Goal: Use online tool/utility: Utilize a website feature to perform a specific function

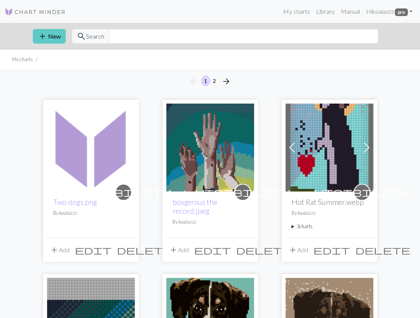
click at [53, 36] on button "add New" at bounding box center [49, 36] width 33 height 15
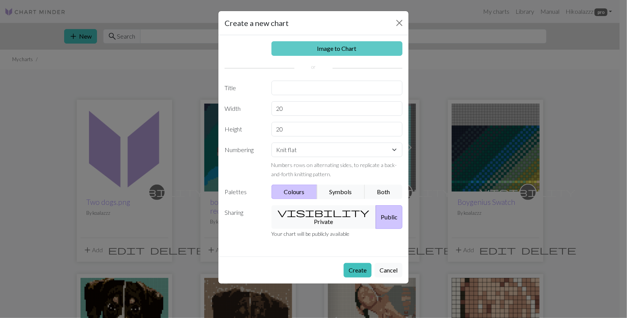
click at [355, 48] on link "Image to Chart" at bounding box center [336, 48] width 131 height 15
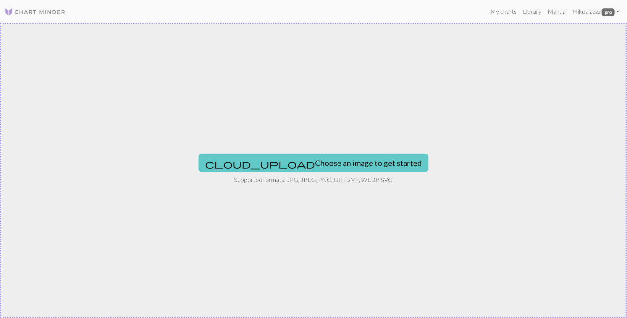
click at [332, 157] on button "cloud_upload Choose an image to get started" at bounding box center [314, 162] width 230 height 18
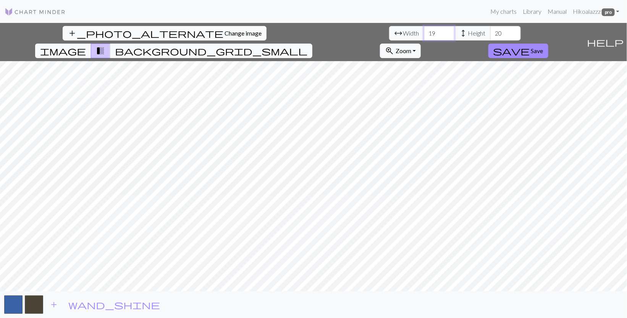
drag, startPoint x: 198, startPoint y: 32, endPoint x: 157, endPoint y: 32, distance: 40.9
click at [389, 32] on div "arrow_range Width 19 height Height 20" at bounding box center [455, 33] width 132 height 15
drag, startPoint x: 191, startPoint y: 35, endPoint x: 153, endPoint y: 35, distance: 37.8
click at [389, 35] on div "arrow_range Width 92 height Height 20" at bounding box center [455, 33] width 132 height 15
click at [419, 33] on input "68" at bounding box center [439, 33] width 31 height 15
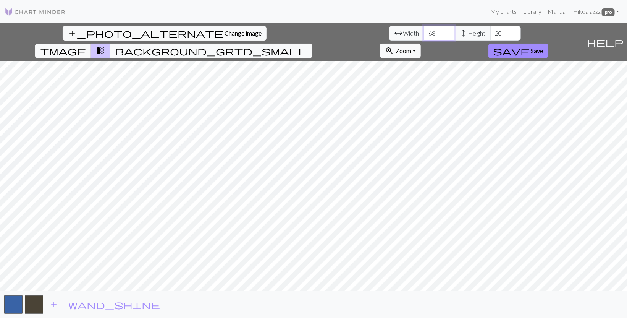
type input "68"
drag, startPoint x: 259, startPoint y: 32, endPoint x: 224, endPoint y: 31, distance: 35.2
click at [389, 31] on div "arrow_range Width 68 height Height 20" at bounding box center [455, 33] width 132 height 15
type input "92"
click at [55, 304] on span "add" at bounding box center [53, 304] width 9 height 11
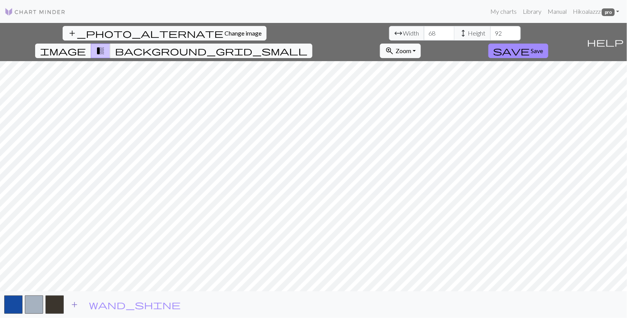
click at [75, 305] on span "add" at bounding box center [74, 304] width 9 height 11
click at [93, 307] on span "add" at bounding box center [94, 304] width 9 height 11
click at [112, 303] on span "add" at bounding box center [115, 304] width 9 height 11
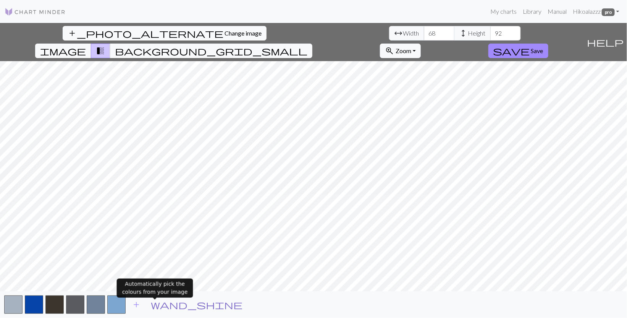
click at [157, 304] on span "wand_shine" at bounding box center [197, 304] width 92 height 11
click at [135, 302] on span "add" at bounding box center [136, 304] width 9 height 11
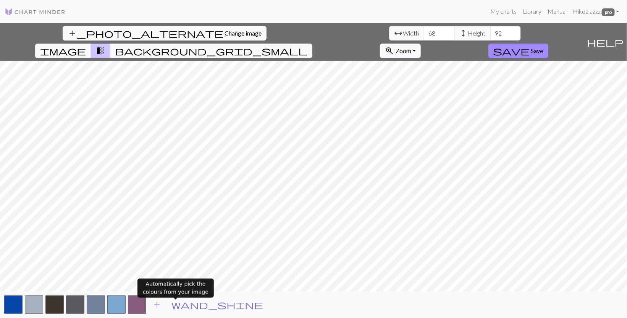
click at [173, 304] on span "wand_shine" at bounding box center [217, 304] width 92 height 11
click at [156, 305] on span "add" at bounding box center [156, 304] width 9 height 11
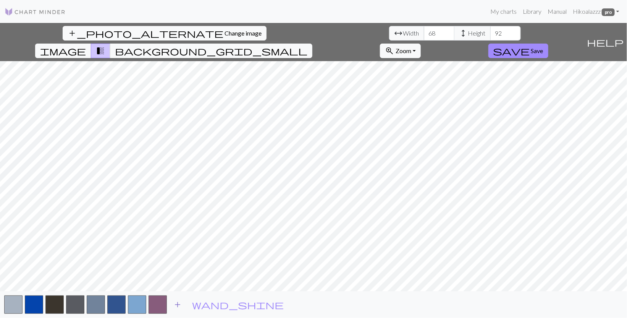
click at [178, 304] on span "add" at bounding box center [177, 304] width 9 height 11
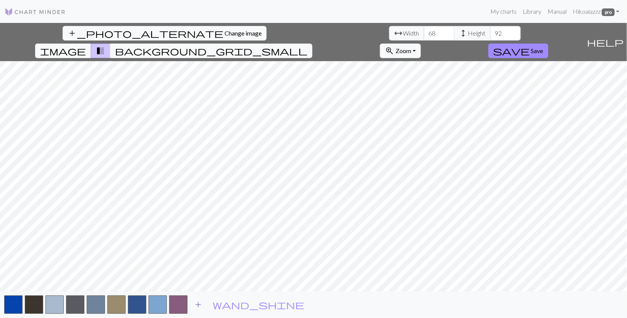
click at [197, 306] on span "add" at bounding box center [198, 304] width 9 height 11
click at [218, 304] on span "add" at bounding box center [218, 304] width 9 height 11
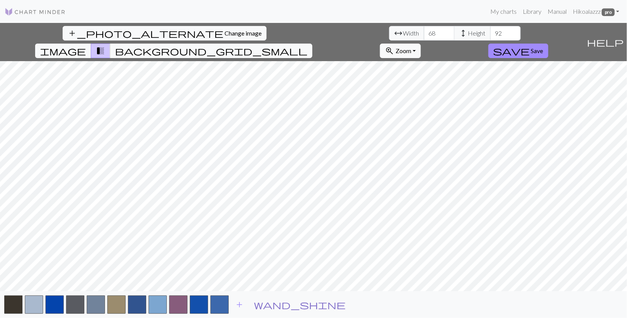
click at [260, 304] on span "wand_shine" at bounding box center [300, 304] width 92 height 11
click at [86, 45] on span "image" at bounding box center [63, 50] width 46 height 11
click at [105, 45] on span "transition_fade" at bounding box center [100, 50] width 9 height 11
click at [307, 45] on span "background_grid_small" at bounding box center [211, 50] width 192 height 11
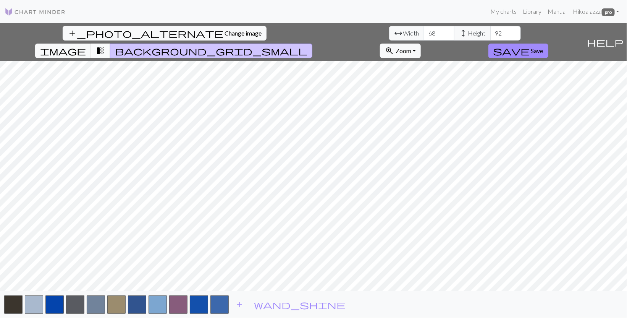
click at [105, 45] on span "transition_fade" at bounding box center [100, 50] width 9 height 11
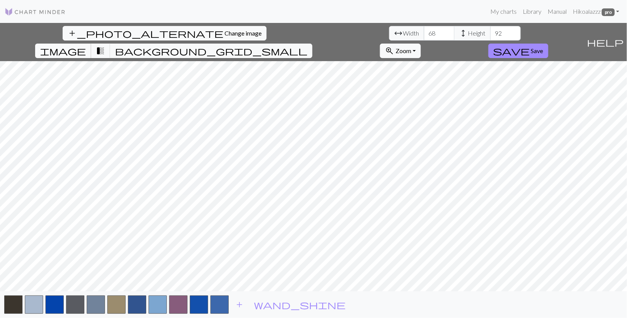
click at [86, 45] on span "image" at bounding box center [63, 50] width 46 height 11
click at [105, 45] on span "transition_fade" at bounding box center [100, 50] width 9 height 11
click at [236, 303] on span "add" at bounding box center [239, 304] width 9 height 11
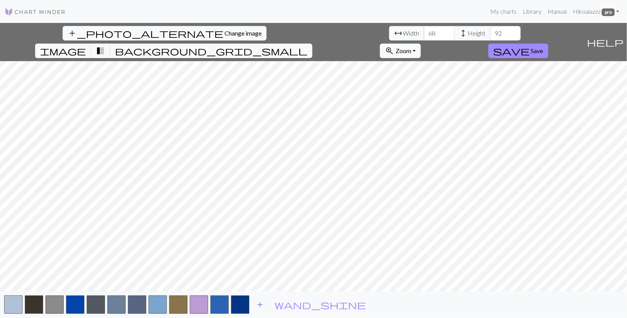
click at [260, 305] on span "add" at bounding box center [259, 304] width 9 height 11
click at [278, 304] on span "add" at bounding box center [280, 304] width 9 height 11
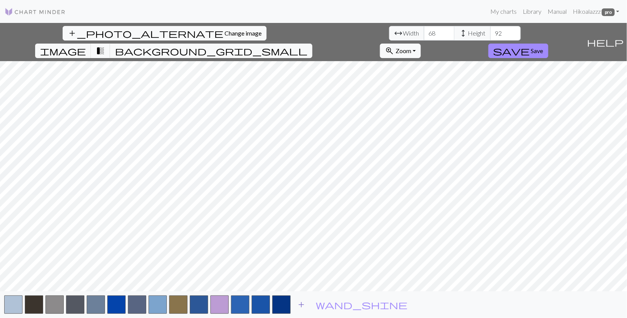
click at [300, 304] on span "add" at bounding box center [301, 304] width 9 height 11
click at [324, 306] on span "add" at bounding box center [321, 304] width 9 height 11
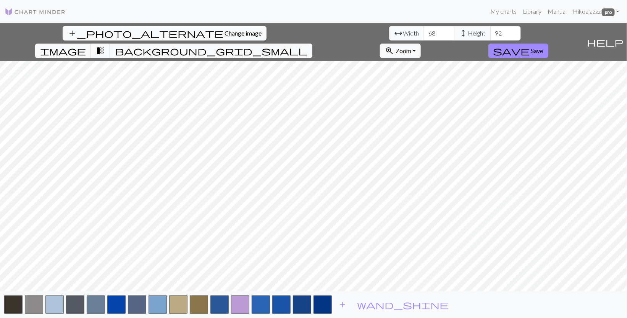
click at [86, 45] on span "image" at bounding box center [63, 50] width 46 height 11
click at [105, 45] on span "transition_fade" at bounding box center [100, 50] width 9 height 11
click at [344, 304] on span "add" at bounding box center [342, 304] width 9 height 11
click at [362, 304] on span "add" at bounding box center [362, 304] width 9 height 11
click at [363, 309] on button "button" at bounding box center [364, 304] width 18 height 18
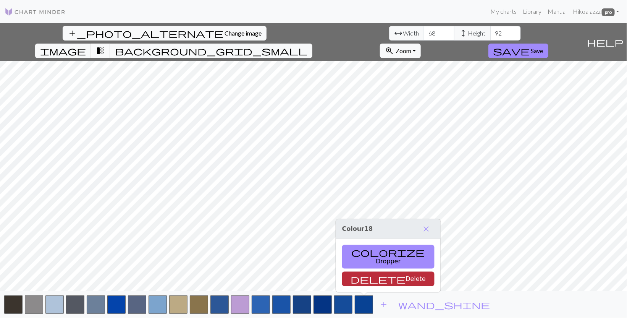
click at [375, 279] on button "delete Delete" at bounding box center [388, 278] width 92 height 15
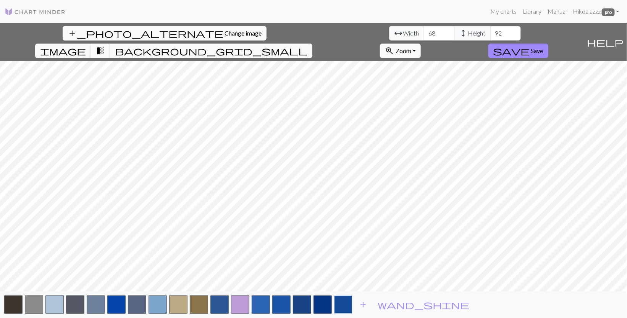
click at [345, 305] on button "button" at bounding box center [343, 304] width 18 height 18
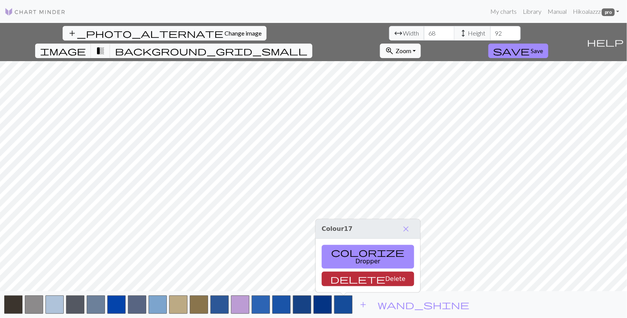
click at [350, 279] on button "delete Delete" at bounding box center [368, 278] width 92 height 15
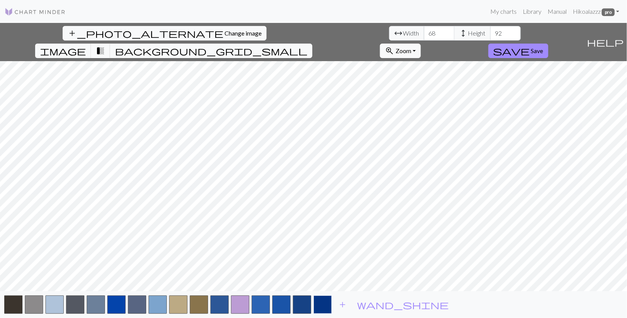
click at [323, 306] on button "button" at bounding box center [322, 304] width 18 height 18
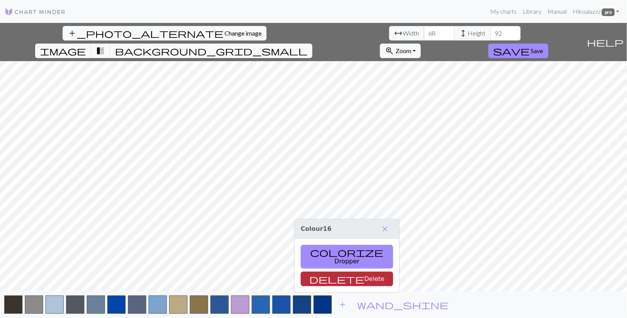
click at [328, 281] on button "delete Delete" at bounding box center [347, 278] width 92 height 15
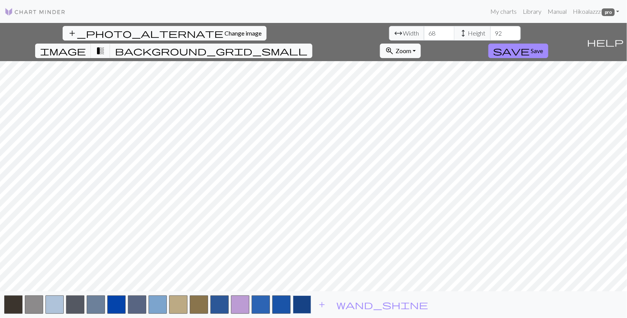
click at [300, 307] on button "button" at bounding box center [302, 304] width 18 height 18
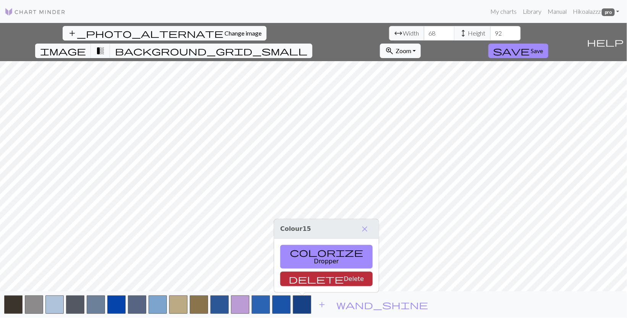
click at [306, 279] on button "delete Delete" at bounding box center [326, 278] width 92 height 15
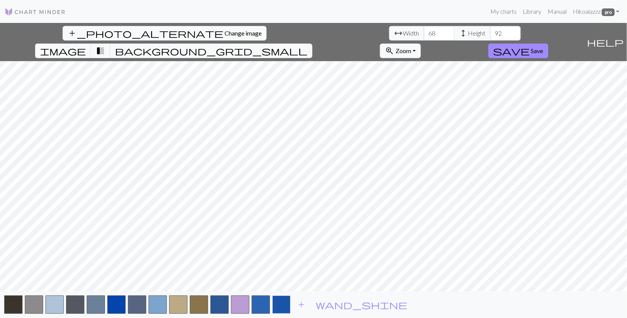
click at [283, 304] on button "button" at bounding box center [281, 304] width 18 height 18
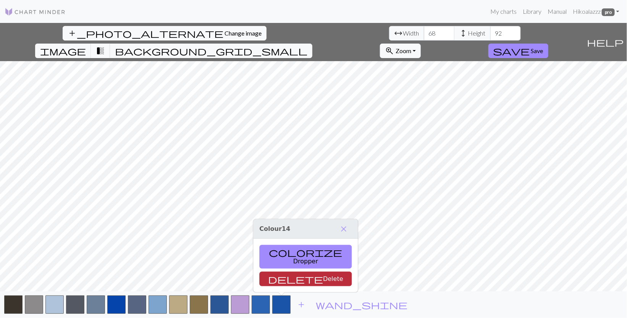
click at [293, 279] on button "delete Delete" at bounding box center [306, 278] width 92 height 15
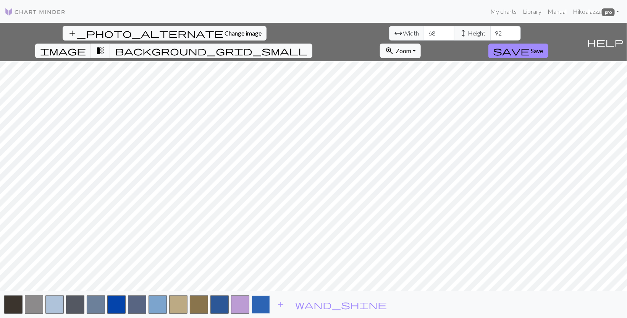
click at [265, 302] on button "button" at bounding box center [261, 304] width 18 height 18
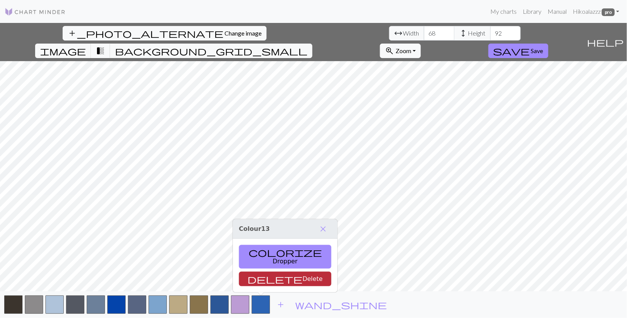
click at [264, 272] on button "delete Delete" at bounding box center [285, 278] width 92 height 15
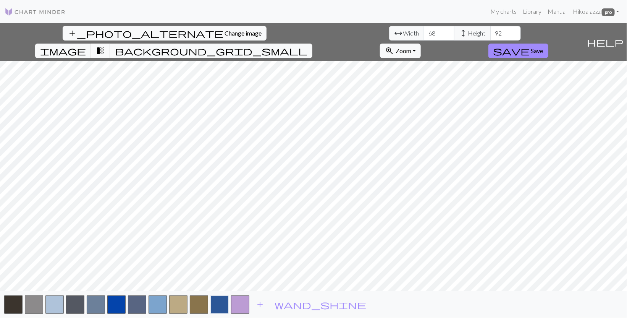
click at [220, 305] on button "button" at bounding box center [219, 304] width 18 height 18
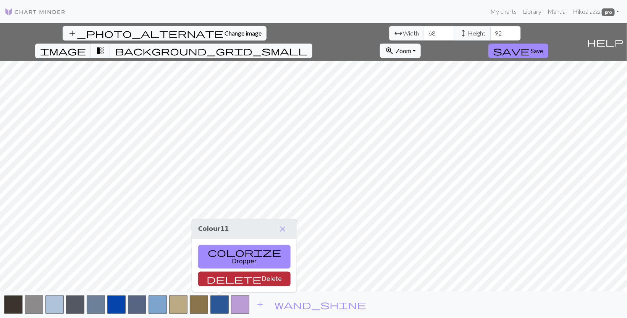
click at [229, 278] on button "delete Delete" at bounding box center [244, 278] width 92 height 15
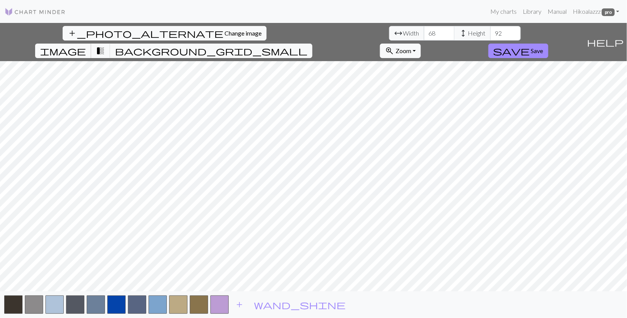
click at [91, 44] on button "image" at bounding box center [63, 51] width 56 height 15
click at [105, 45] on span "transition_fade" at bounding box center [100, 50] width 9 height 11
click at [419, 44] on button "save Save" at bounding box center [518, 51] width 60 height 15
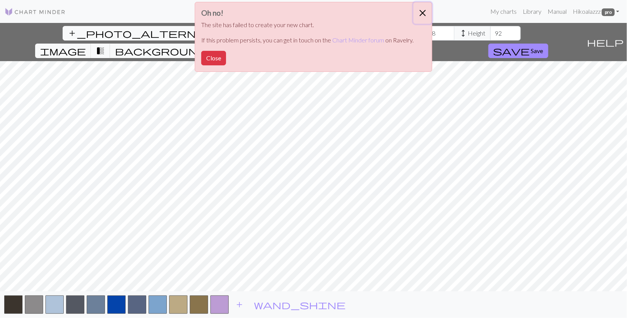
click at [419, 11] on button "Close" at bounding box center [422, 12] width 18 height 21
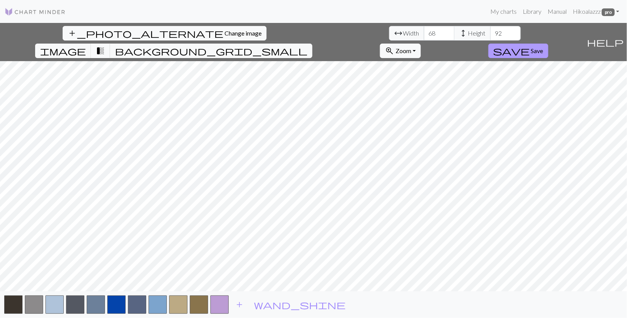
click at [419, 45] on span "save" at bounding box center [511, 50] width 37 height 11
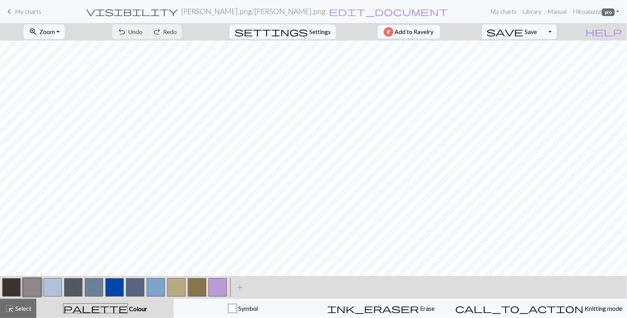
click at [64, 26] on button "zoom_in Zoom Zoom" at bounding box center [44, 31] width 41 height 15
click at [62, 60] on button "Fit width" at bounding box center [54, 60] width 60 height 12
click at [60, 25] on button "zoom_in Zoom Zoom" at bounding box center [44, 31] width 41 height 15
click at [60, 73] on button "Fit height" at bounding box center [54, 72] width 60 height 12
click at [65, 28] on button "zoom_in Zoom Zoom" at bounding box center [44, 31] width 41 height 15
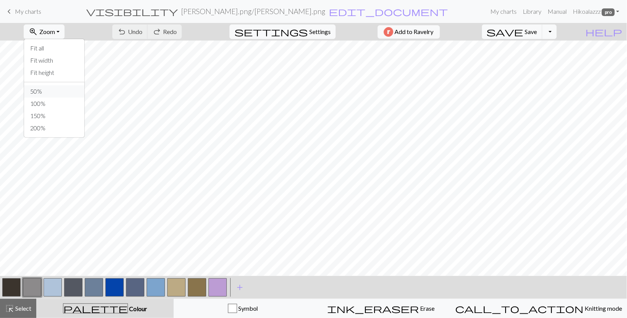
click at [67, 95] on button "50%" at bounding box center [54, 91] width 60 height 12
click at [55, 32] on span "Zoom" at bounding box center [47, 31] width 16 height 7
click at [63, 103] on button "100%" at bounding box center [54, 103] width 60 height 12
click at [55, 35] on span "Zoom" at bounding box center [47, 31] width 16 height 7
click at [55, 94] on button "50%" at bounding box center [54, 91] width 60 height 12
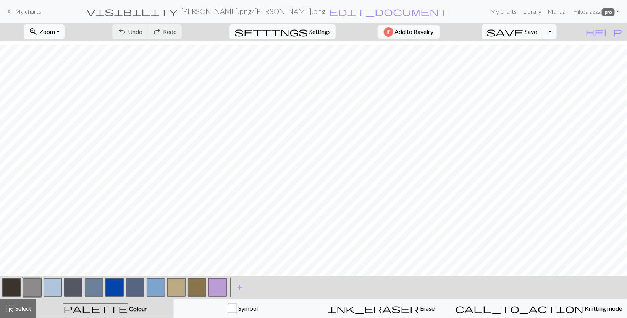
scroll to position [147, 0]
click at [117, 293] on button "button" at bounding box center [114, 287] width 18 height 18
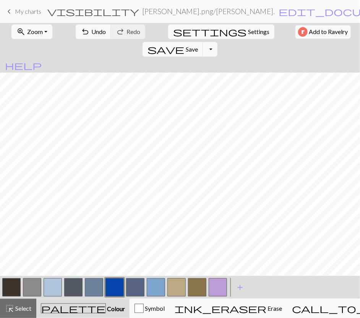
scroll to position [111, 0]
click at [21, 307] on span "Select" at bounding box center [22, 307] width 17 height 7
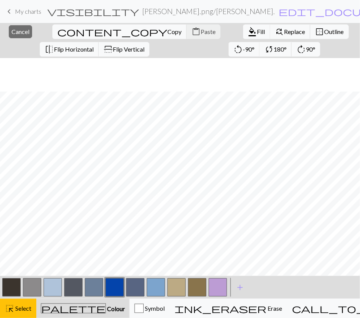
scroll to position [154, 0]
click at [248, 32] on span "format_color_fill" at bounding box center [252, 31] width 9 height 11
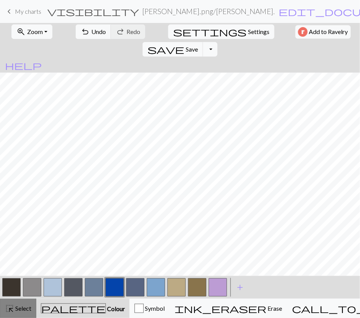
click at [21, 307] on span "Select" at bounding box center [22, 307] width 17 height 7
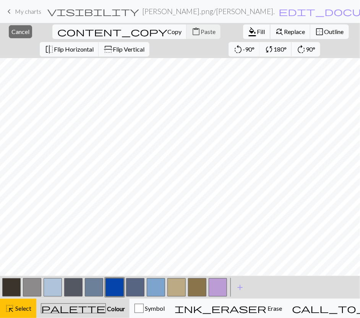
click at [248, 29] on span "format_color_fill" at bounding box center [252, 31] width 9 height 11
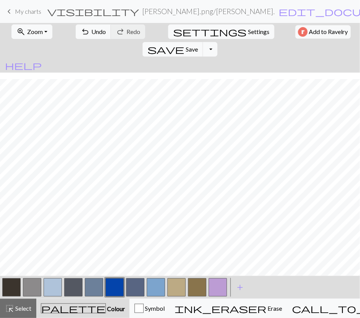
scroll to position [103, 0]
click at [20, 313] on button "highlight_alt Select Select" at bounding box center [18, 308] width 36 height 19
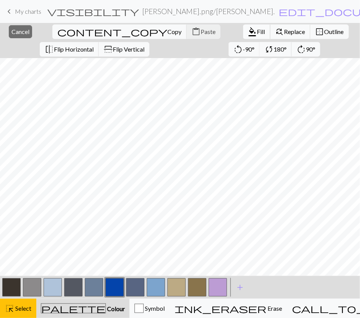
click at [248, 32] on span "format_color_fill" at bounding box center [252, 31] width 9 height 11
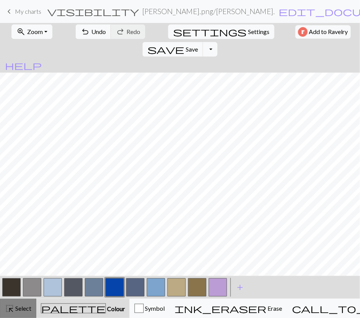
click at [22, 306] on span "Select" at bounding box center [22, 307] width 17 height 7
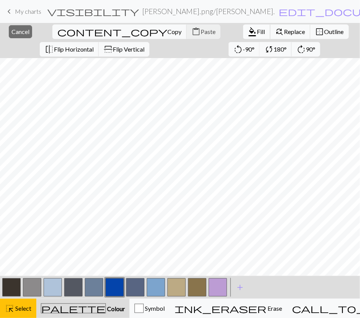
click at [248, 30] on span "format_color_fill" at bounding box center [252, 31] width 9 height 11
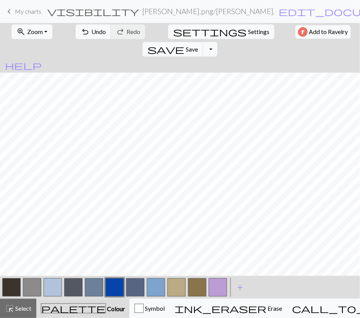
click at [71, 302] on button "palette Colour Colour" at bounding box center [82, 308] width 93 height 19
click at [198, 45] on span "Save" at bounding box center [192, 48] width 12 height 7
click at [114, 283] on button "button" at bounding box center [114, 287] width 18 height 18
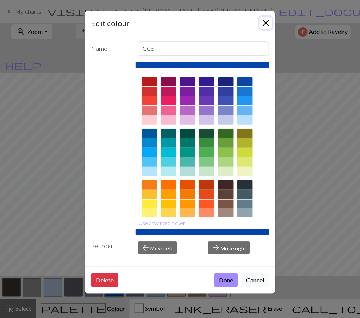
click at [266, 22] on button "Close" at bounding box center [266, 23] width 12 height 12
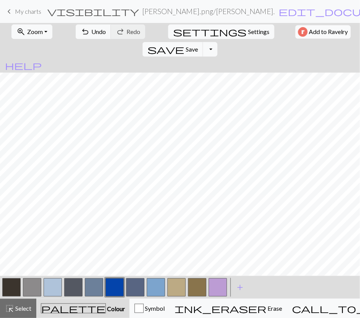
scroll to position [43, 0]
click at [184, 44] on span "save" at bounding box center [165, 49] width 37 height 11
click at [200, 289] on button "button" at bounding box center [197, 287] width 18 height 18
click at [114, 286] on button "button" at bounding box center [114, 287] width 18 height 18
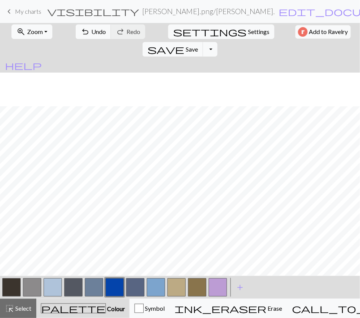
scroll to position [111, 0]
click at [218, 284] on button "button" at bounding box center [217, 287] width 18 height 18
click at [117, 290] on button "button" at bounding box center [114, 287] width 18 height 18
click at [117, 284] on button "button" at bounding box center [114, 287] width 18 height 18
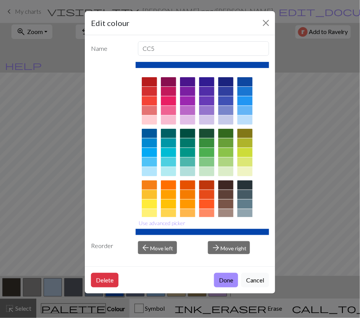
click at [227, 281] on button "Done" at bounding box center [226, 280] width 24 height 15
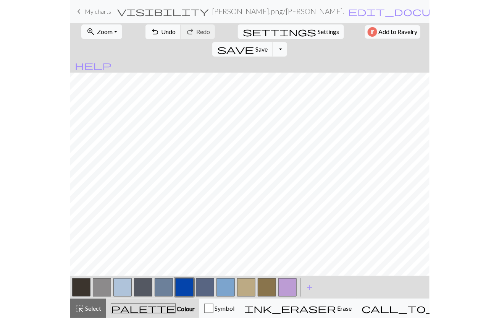
scroll to position [67, 0]
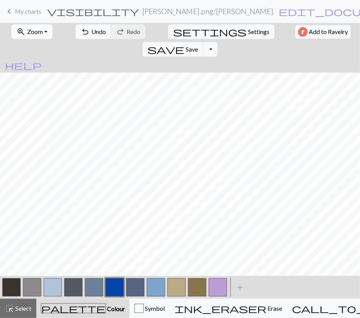
click at [41, 33] on button "zoom_in Zoom Zoom" at bounding box center [31, 31] width 41 height 15
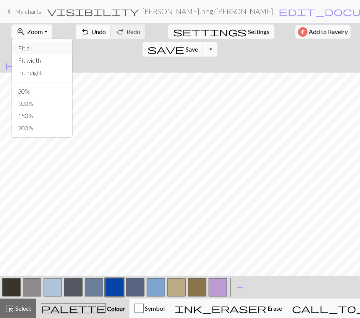
click at [36, 48] on button "Fit all" at bounding box center [42, 48] width 60 height 12
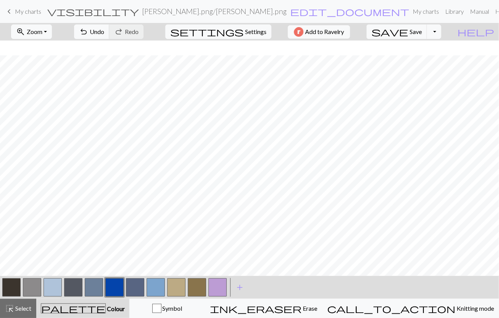
scroll to position [96, 0]
click at [419, 31] on button "save Save Save" at bounding box center [396, 31] width 61 height 15
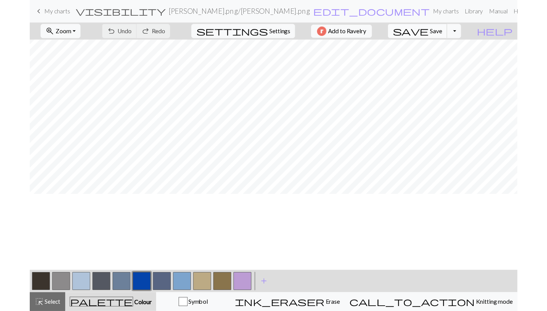
scroll to position [32, 0]
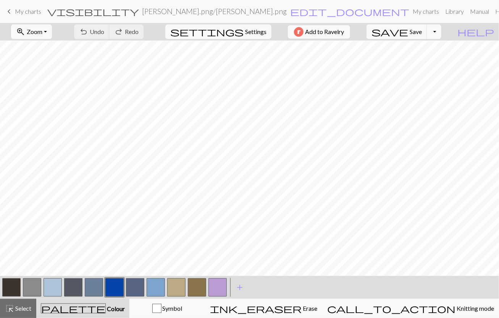
click at [24, 6] on link "keyboard_arrow_left My charts" at bounding box center [23, 11] width 37 height 13
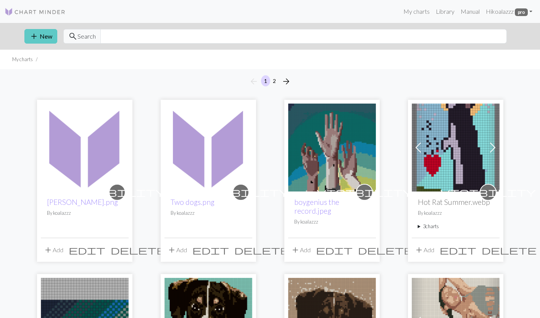
click at [44, 36] on button "add New" at bounding box center [40, 36] width 33 height 15
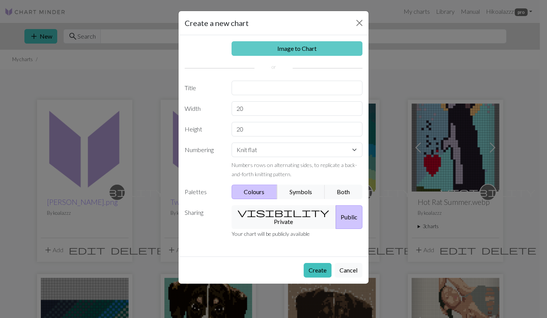
click at [298, 49] on link "Image to Chart" at bounding box center [297, 48] width 131 height 15
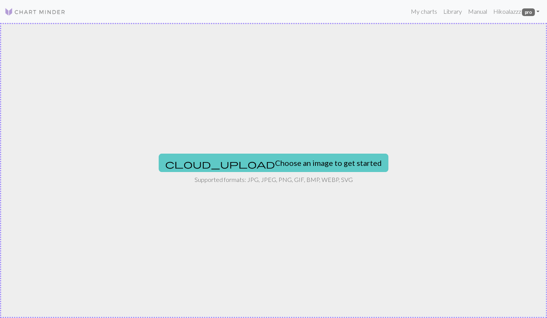
click at [287, 154] on button "cloud_upload Choose an image to get started" at bounding box center [274, 162] width 230 height 18
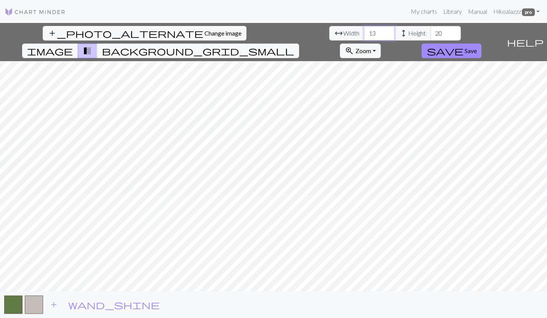
drag, startPoint x: 167, startPoint y: 33, endPoint x: 138, endPoint y: 29, distance: 29.7
click at [329, 29] on div "arrow_range Width 13 height Height 20" at bounding box center [395, 33] width 132 height 15
type input "68"
drag, startPoint x: 233, startPoint y: 33, endPoint x: 211, endPoint y: 32, distance: 22.1
click at [329, 32] on div "arrow_range Width 68 height Height 20" at bounding box center [395, 33] width 132 height 15
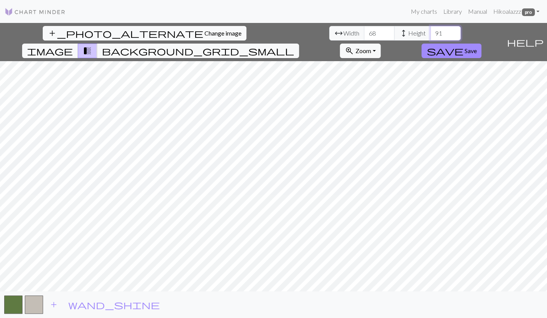
click at [419, 30] on input "91" at bounding box center [446, 33] width 31 height 15
type input "92"
click at [419, 30] on input "92" at bounding box center [446, 33] width 31 height 15
click at [53, 307] on span "add" at bounding box center [53, 304] width 9 height 11
click at [53, 307] on button "button" at bounding box center [54, 304] width 18 height 18
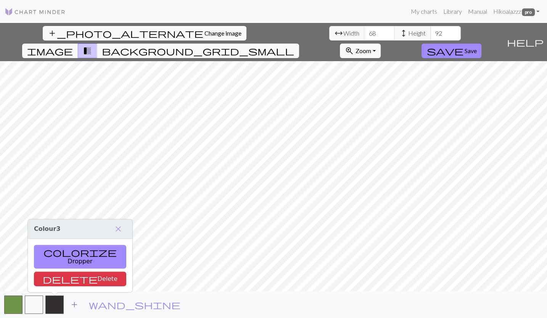
click at [74, 305] on span "add" at bounding box center [74, 304] width 9 height 11
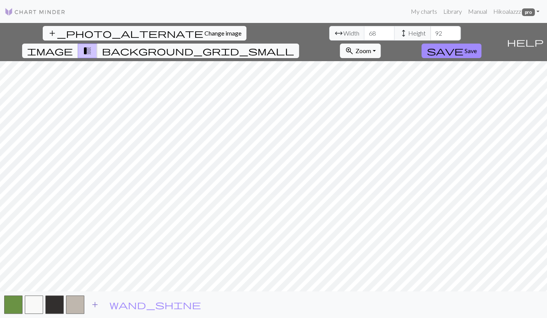
click at [92, 301] on span "add" at bounding box center [94, 304] width 9 height 11
click at [115, 305] on span "add" at bounding box center [115, 304] width 9 height 11
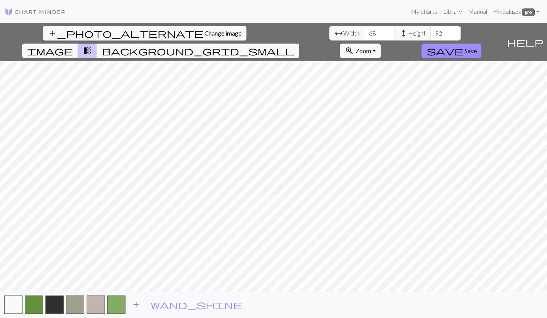
click at [134, 302] on span "add" at bounding box center [136, 304] width 9 height 11
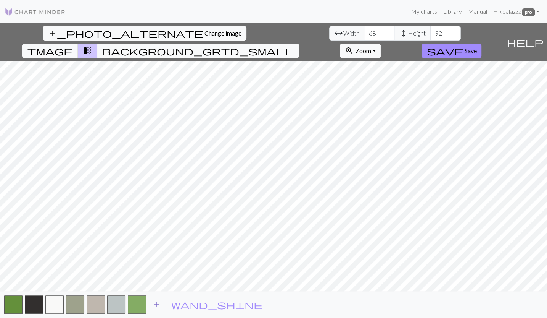
click at [157, 302] on span "add" at bounding box center [156, 304] width 9 height 11
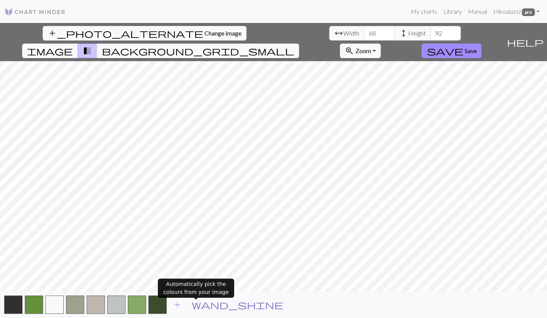
click at [196, 303] on span "wand_shine" at bounding box center [238, 304] width 92 height 11
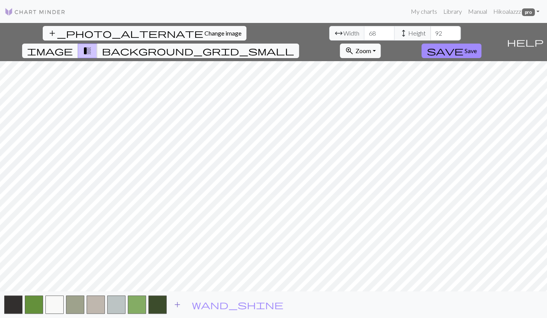
click at [181, 303] on span "add" at bounding box center [177, 304] width 9 height 11
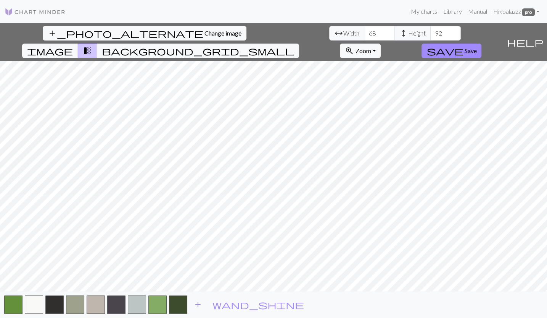
click at [196, 303] on span "add" at bounding box center [198, 304] width 9 height 11
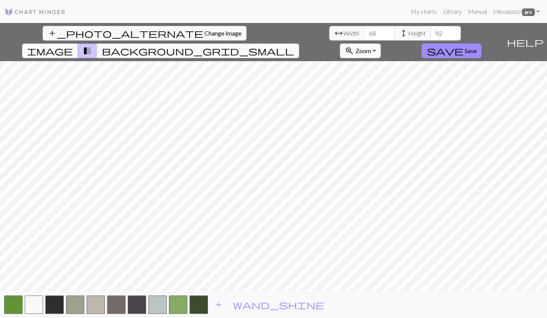
click at [73, 45] on span "image" at bounding box center [50, 50] width 46 height 11
click at [92, 45] on span "transition_fade" at bounding box center [87, 50] width 9 height 11
click at [73, 45] on span "image" at bounding box center [50, 50] width 46 height 11
click at [217, 308] on span "add" at bounding box center [218, 304] width 9 height 11
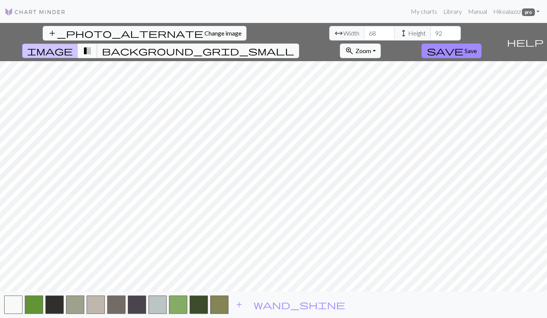
click at [92, 45] on span "transition_fade" at bounding box center [87, 50] width 9 height 11
click at [73, 45] on span "image" at bounding box center [50, 50] width 46 height 11
click at [239, 302] on span "add" at bounding box center [239, 304] width 9 height 11
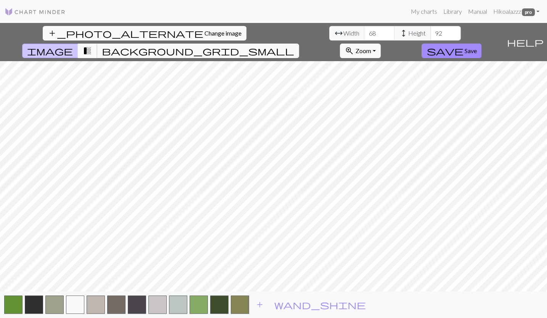
click at [92, 45] on span "transition_fade" at bounding box center [87, 50] width 9 height 11
click at [73, 45] on span "image" at bounding box center [50, 50] width 46 height 11
click at [260, 304] on span "add" at bounding box center [259, 304] width 9 height 11
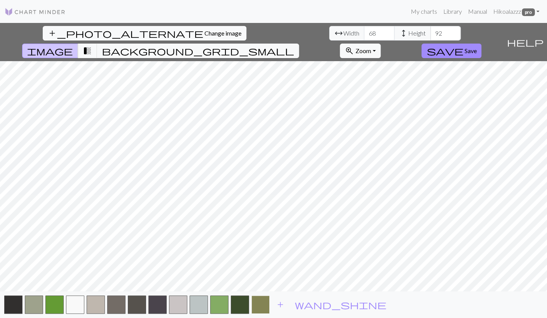
click at [262, 305] on button "button" at bounding box center [261, 304] width 18 height 18
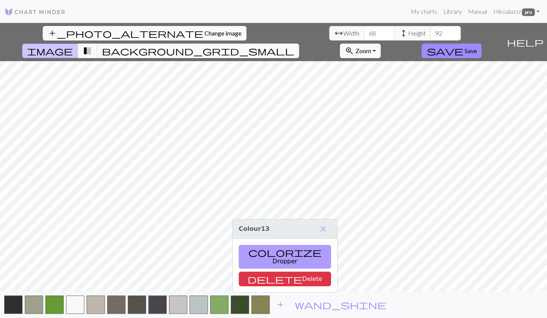
click at [261, 265] on button "colorize Dropper" at bounding box center [285, 257] width 92 height 24
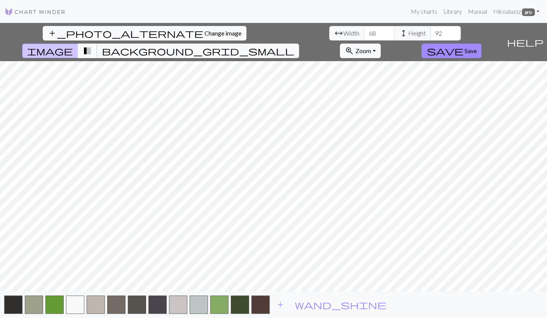
click at [92, 45] on span "transition_fade" at bounding box center [87, 50] width 9 height 11
click at [281, 302] on span "add" at bounding box center [280, 304] width 9 height 11
click at [282, 304] on button "button" at bounding box center [281, 304] width 18 height 18
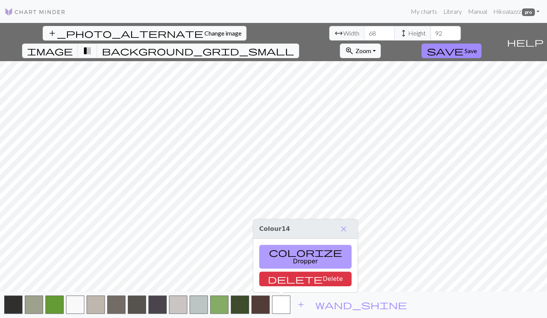
click at [274, 264] on button "colorize Dropper" at bounding box center [306, 257] width 92 height 24
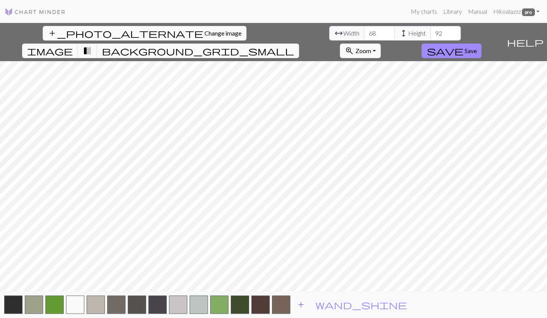
click at [297, 303] on span "add" at bounding box center [301, 304] width 9 height 11
click at [302, 307] on button "button" at bounding box center [302, 304] width 18 height 18
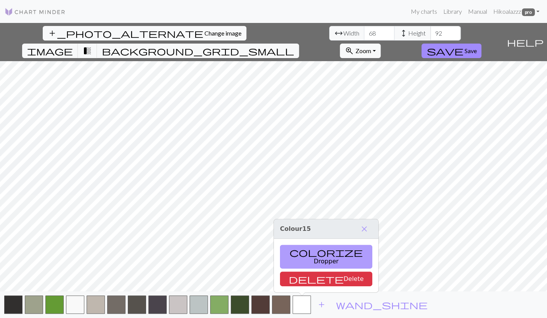
click at [305, 259] on button "colorize Dropper" at bounding box center [326, 257] width 92 height 24
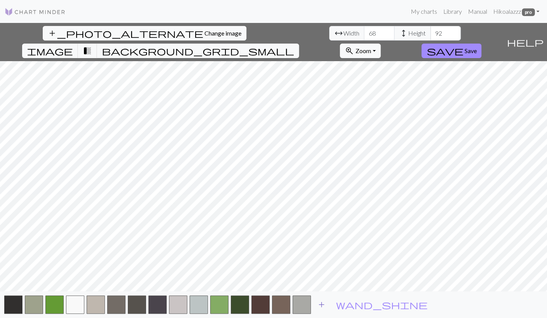
click at [325, 302] on span "add" at bounding box center [321, 304] width 9 height 11
click at [342, 304] on span "add" at bounding box center [342, 304] width 9 height 11
click at [362, 306] on span "add" at bounding box center [362, 304] width 9 height 11
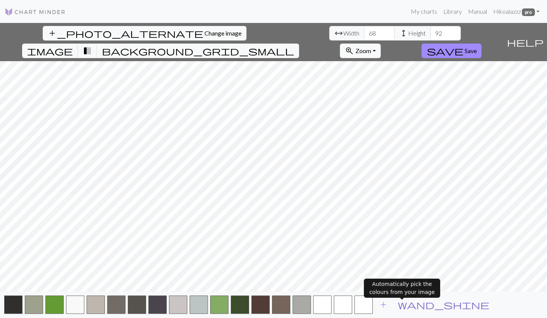
click at [401, 307] on span "wand_shine" at bounding box center [444, 304] width 92 height 11
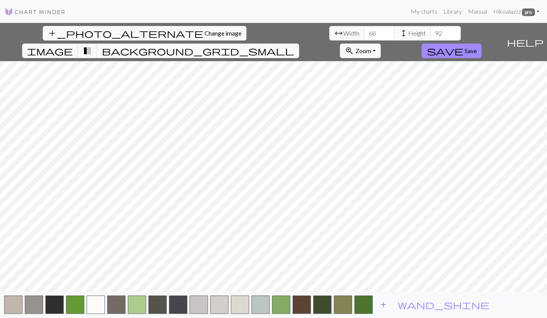
click at [384, 304] on span "add" at bounding box center [383, 304] width 9 height 11
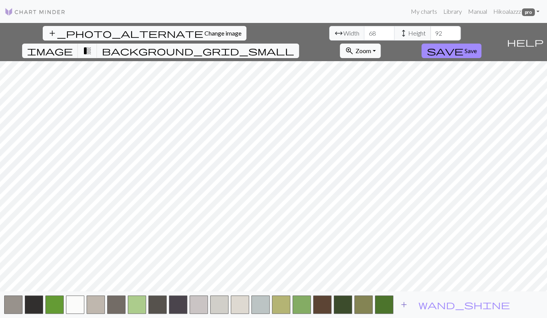
click at [405, 303] on span "add" at bounding box center [404, 304] width 9 height 11
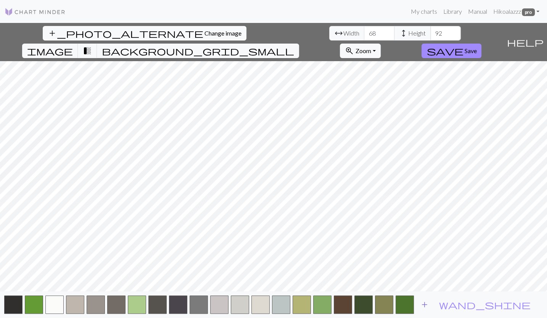
click at [419, 303] on span "add" at bounding box center [424, 304] width 9 height 11
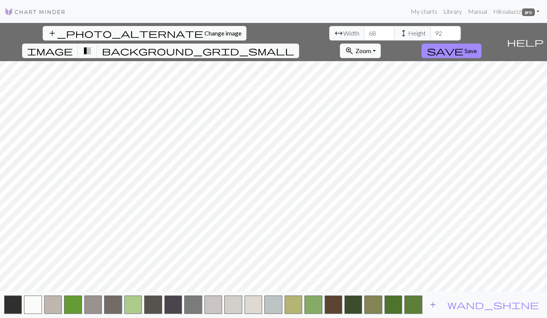
click at [419, 300] on span "add" at bounding box center [433, 304] width 9 height 11
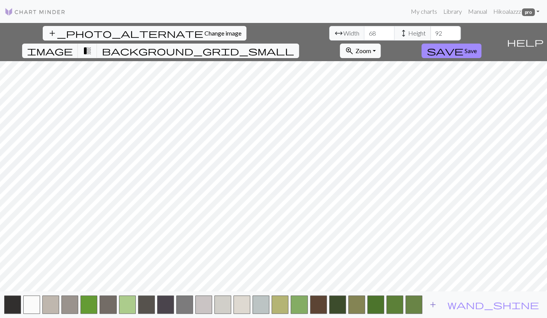
click at [419, 306] on span "add" at bounding box center [433, 304] width 9 height 11
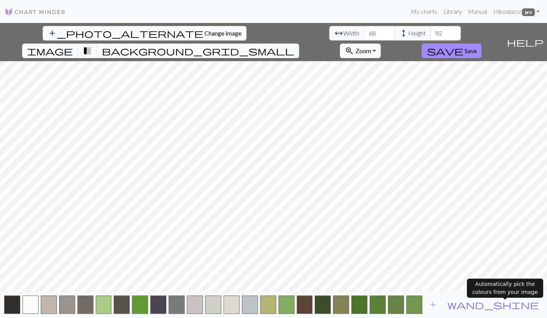
click at [419, 304] on span "wand_shine" at bounding box center [494, 304] width 92 height 11
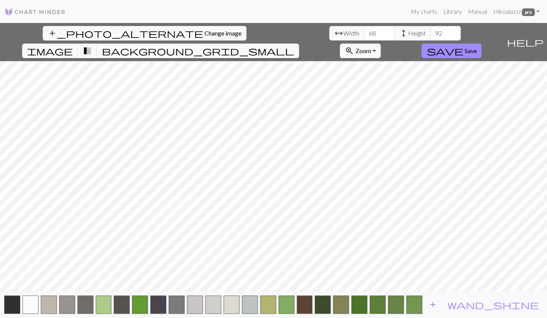
click at [419, 304] on span "add" at bounding box center [433, 304] width 9 height 11
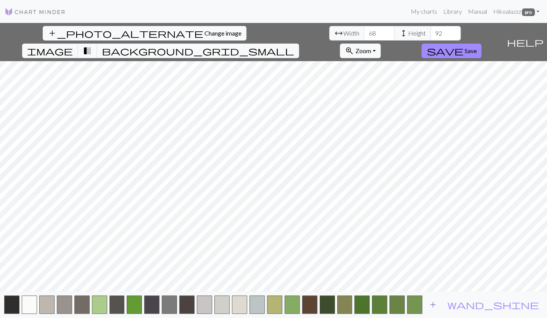
click at [419, 304] on button "add" at bounding box center [433, 304] width 19 height 15
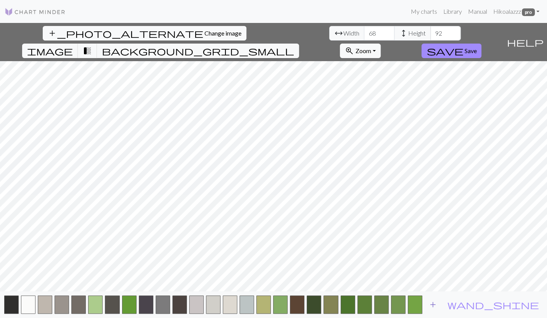
click at [419, 305] on span "add" at bounding box center [433, 304] width 9 height 11
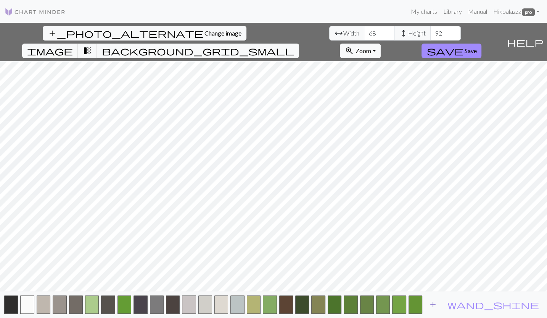
click at [419, 300] on span "add" at bounding box center [433, 304] width 9 height 11
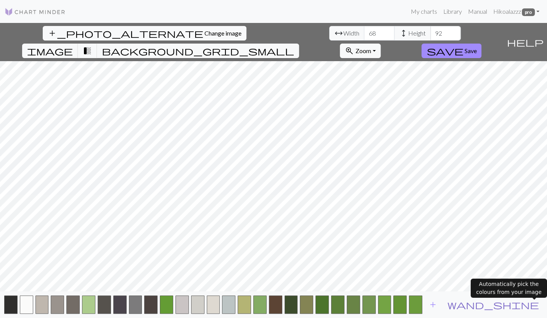
click at [419, 305] on span "wand_shine" at bounding box center [494, 304] width 92 height 11
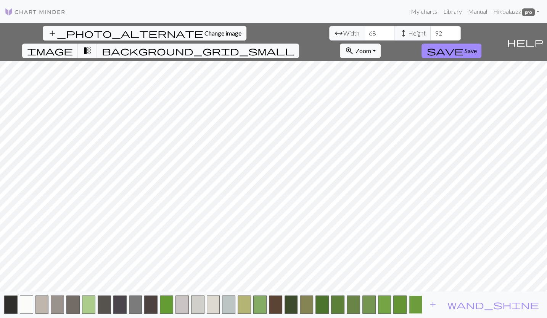
click at [419, 302] on button "button" at bounding box center [415, 304] width 13 height 18
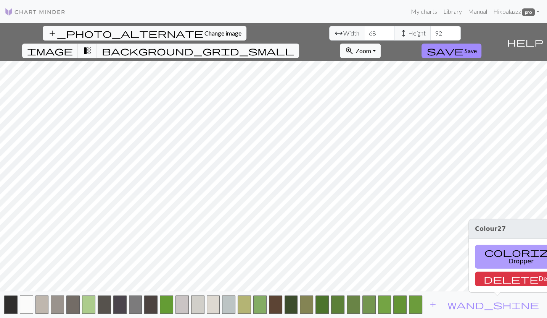
click at [419, 263] on button "colorize Dropper" at bounding box center [521, 257] width 92 height 24
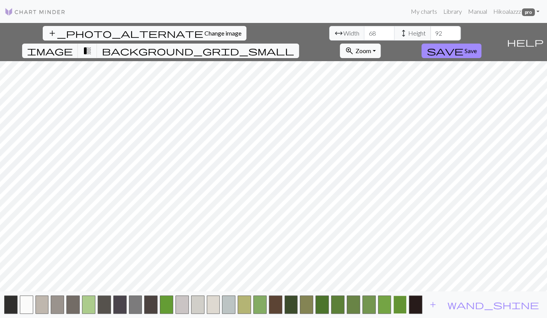
click at [407, 304] on button "button" at bounding box center [400, 304] width 13 height 18
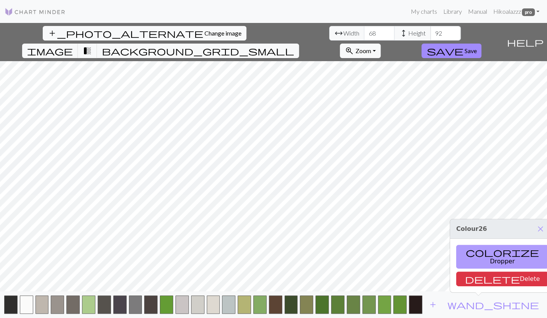
click at [419, 263] on button "colorize Dropper" at bounding box center [503, 257] width 92 height 24
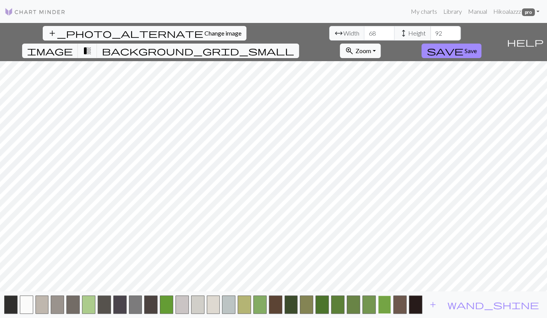
click at [392, 308] on button "button" at bounding box center [384, 304] width 13 height 18
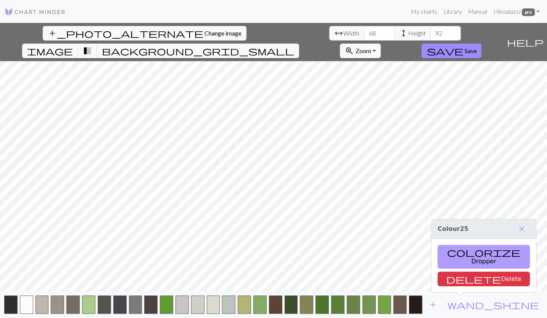
click at [419, 260] on button "colorize Dropper" at bounding box center [484, 257] width 92 height 24
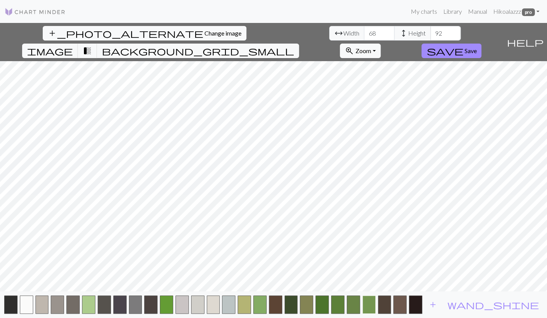
click at [376, 303] on button "button" at bounding box center [369, 304] width 13 height 18
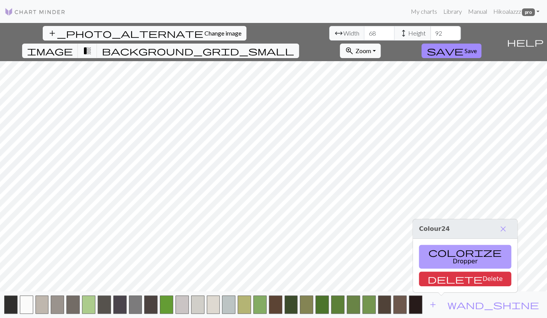
click at [419, 262] on button "colorize Dropper" at bounding box center [465, 257] width 92 height 24
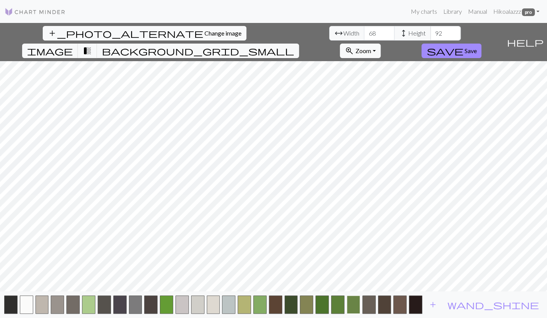
click at [360, 305] on button "button" at bounding box center [353, 304] width 13 height 18
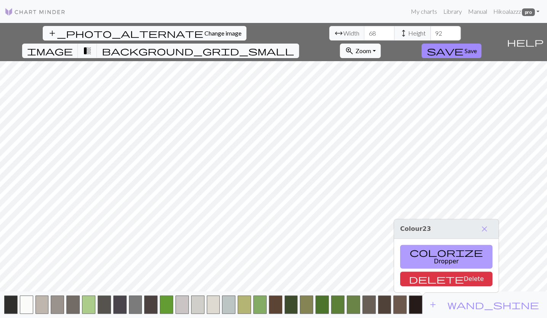
click at [419, 260] on button "colorize Dropper" at bounding box center [446, 257] width 92 height 24
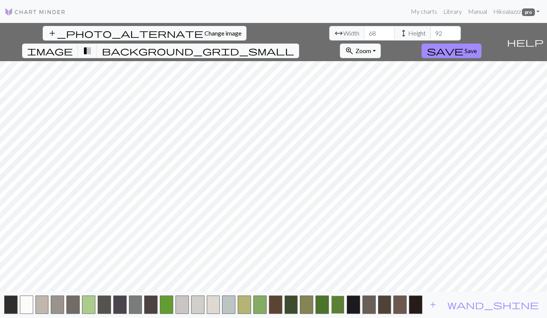
click at [345, 299] on button "button" at bounding box center [337, 304] width 13 height 18
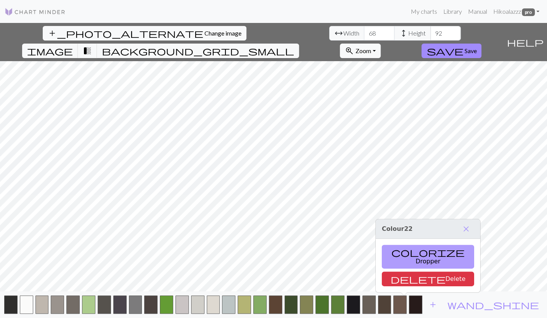
click at [401, 255] on button "colorize Dropper" at bounding box center [428, 257] width 92 height 24
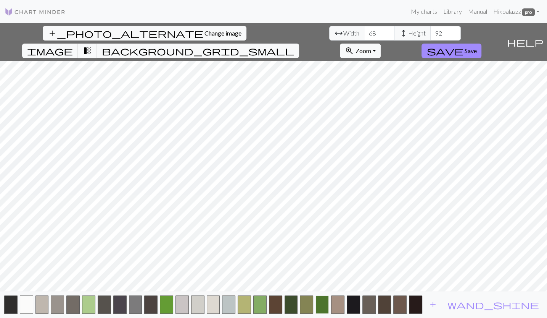
click at [329, 303] on button "button" at bounding box center [322, 304] width 13 height 18
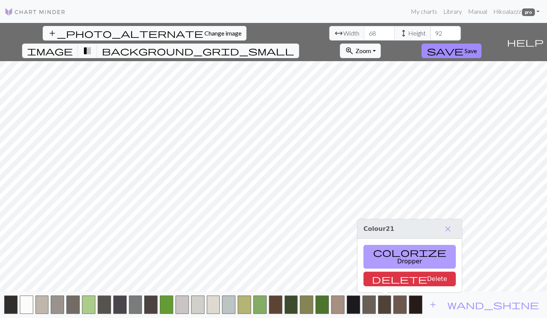
click at [397, 259] on button "colorize Dropper" at bounding box center [410, 257] width 92 height 24
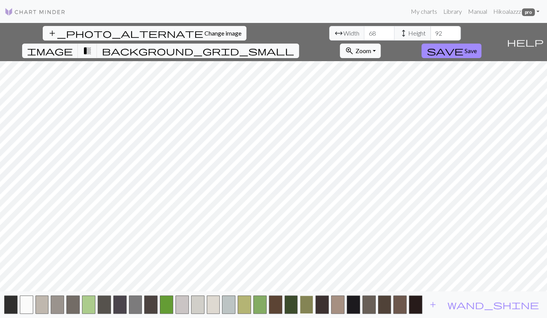
click at [313, 307] on button "button" at bounding box center [306, 304] width 13 height 18
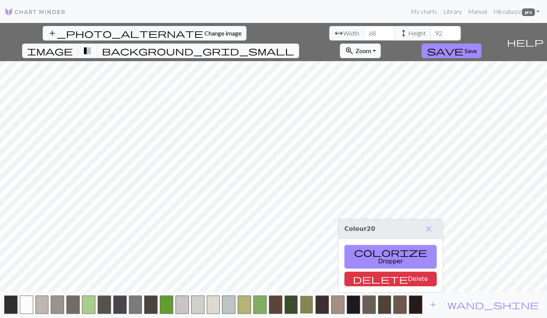
click at [313, 307] on button "button" at bounding box center [306, 304] width 13 height 18
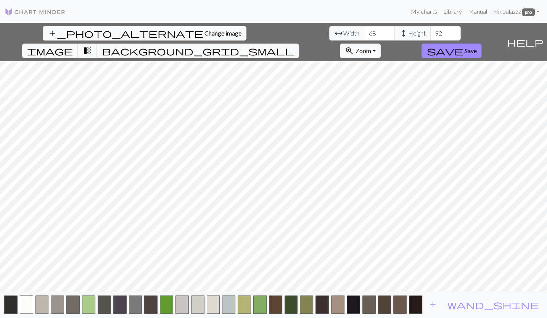
click at [73, 45] on span "image" at bounding box center [50, 50] width 46 height 11
click at [92, 45] on span "transition_fade" at bounding box center [87, 50] width 9 height 11
click at [73, 45] on span "image" at bounding box center [50, 50] width 46 height 11
click at [92, 45] on span "transition_fade" at bounding box center [87, 50] width 9 height 11
click at [73, 45] on span "image" at bounding box center [50, 50] width 46 height 11
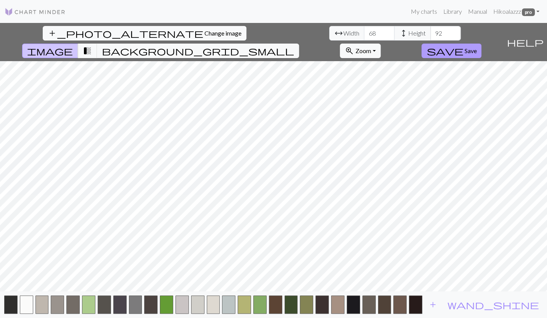
click at [419, 47] on span "Save" at bounding box center [471, 50] width 12 height 7
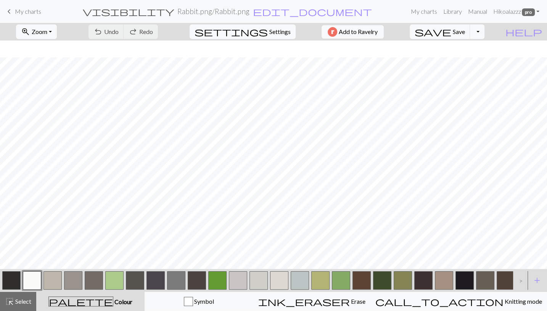
scroll to position [74, 0]
click at [221, 278] on button "button" at bounding box center [217, 280] width 18 height 18
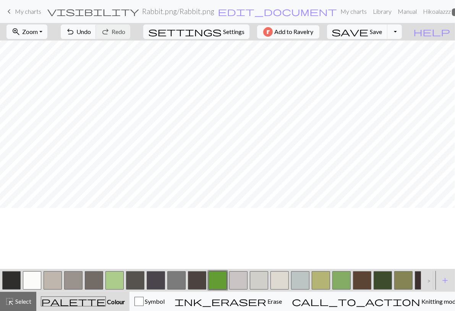
scroll to position [88, 0]
click at [41, 27] on button "zoom_in Zoom Zoom" at bounding box center [26, 31] width 41 height 15
click at [43, 49] on button "Fit all" at bounding box center [37, 48] width 60 height 12
click at [19, 304] on span "Select" at bounding box center [22, 300] width 17 height 7
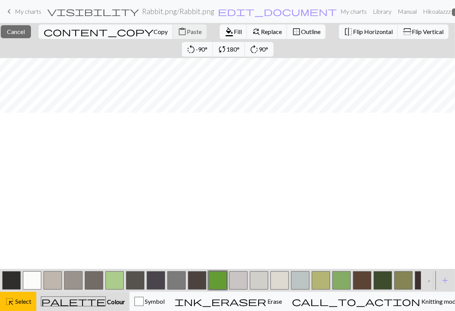
scroll to position [0, 0]
click at [224, 29] on span "format_color_fill" at bounding box center [228, 31] width 9 height 11
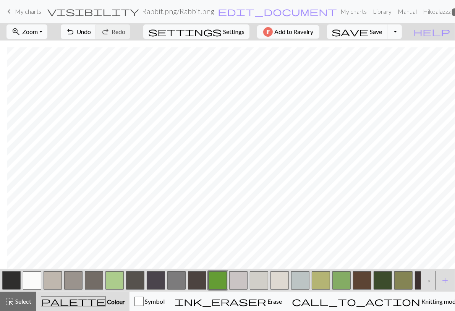
scroll to position [157, 7]
click at [16, 303] on span "Select" at bounding box center [22, 300] width 17 height 7
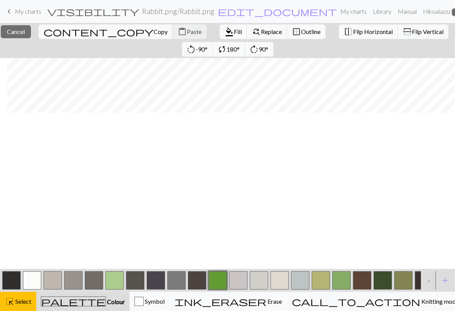
scroll to position [0, 7]
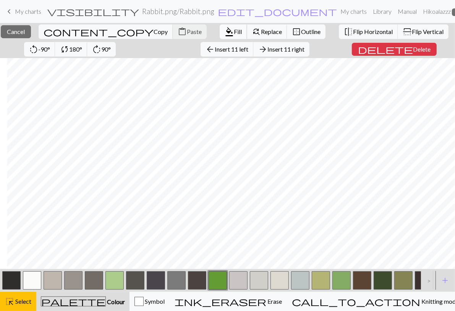
click at [224, 32] on span "format_color_fill" at bounding box center [228, 31] width 9 height 11
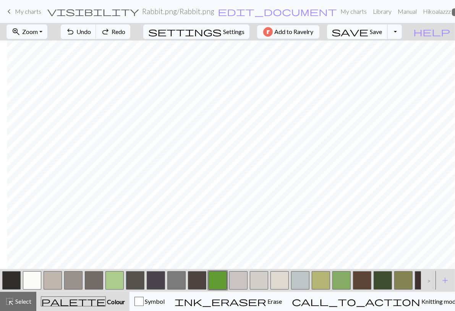
click at [368, 31] on span "save" at bounding box center [350, 31] width 37 height 11
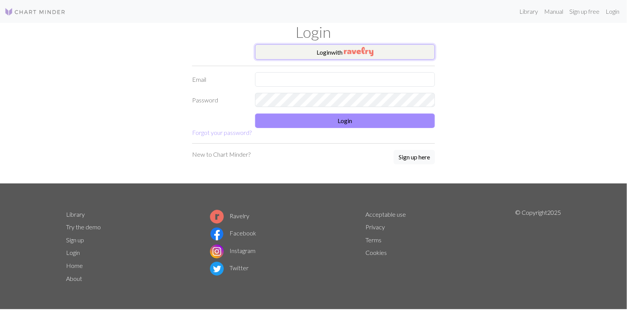
click at [399, 55] on button "Login with" at bounding box center [345, 51] width 180 height 15
